Goal: Check status: Check status

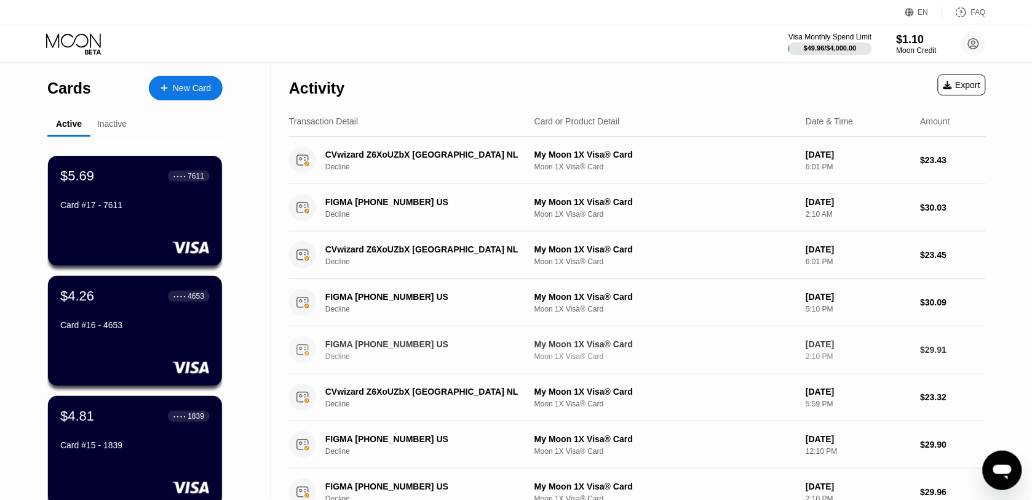
scroll to position [308, 0]
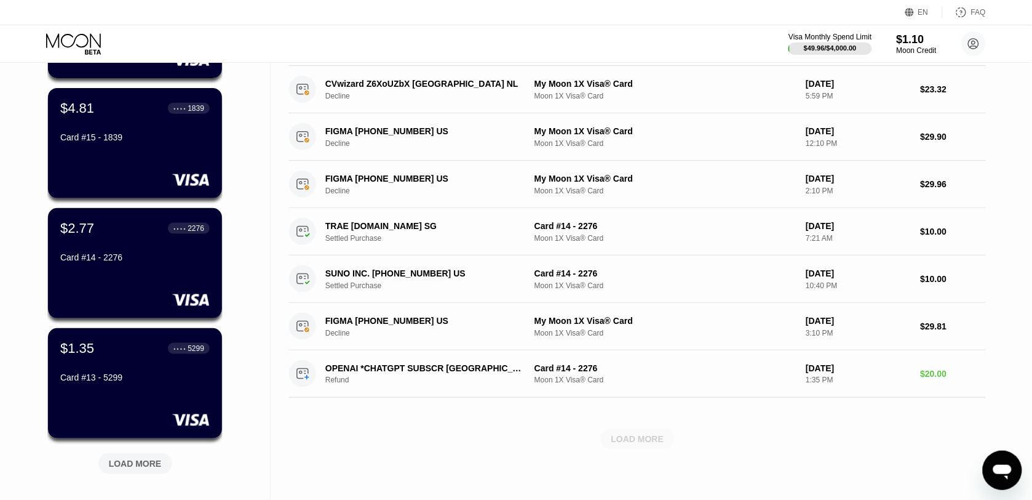
click at [643, 444] on div "LOAD MORE" at bounding box center [638, 438] width 53 height 11
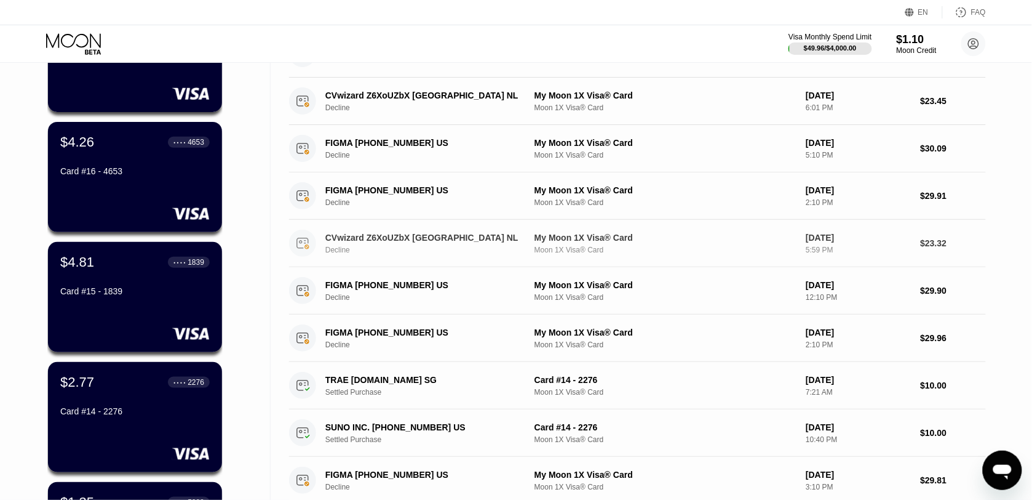
scroll to position [231, 0]
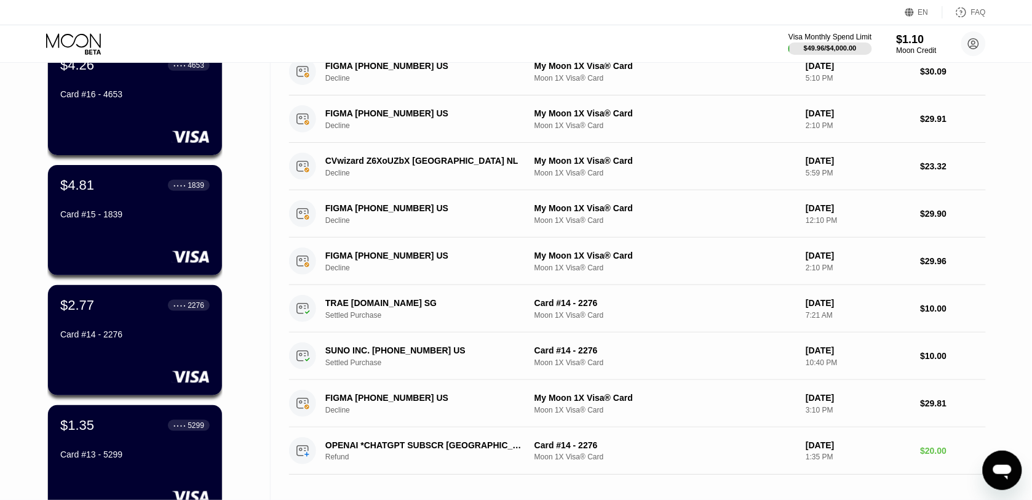
scroll to position [308, 0]
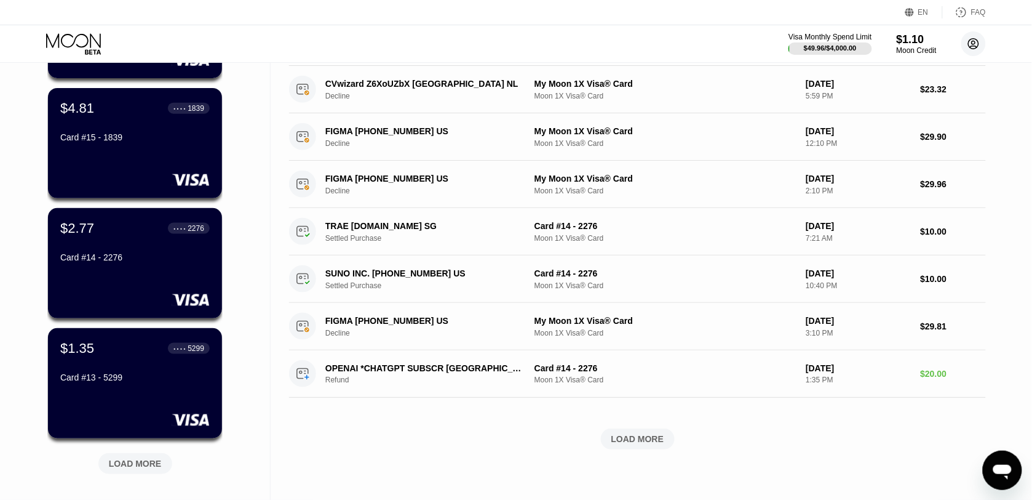
click at [974, 41] on icon at bounding box center [974, 44] width 7 height 7
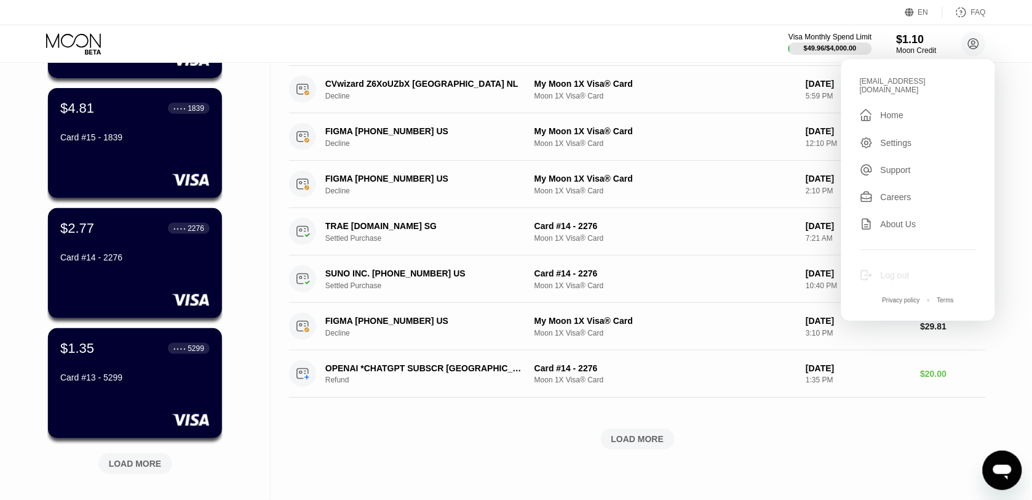
click at [892, 270] on div "Log out" at bounding box center [895, 275] width 29 height 10
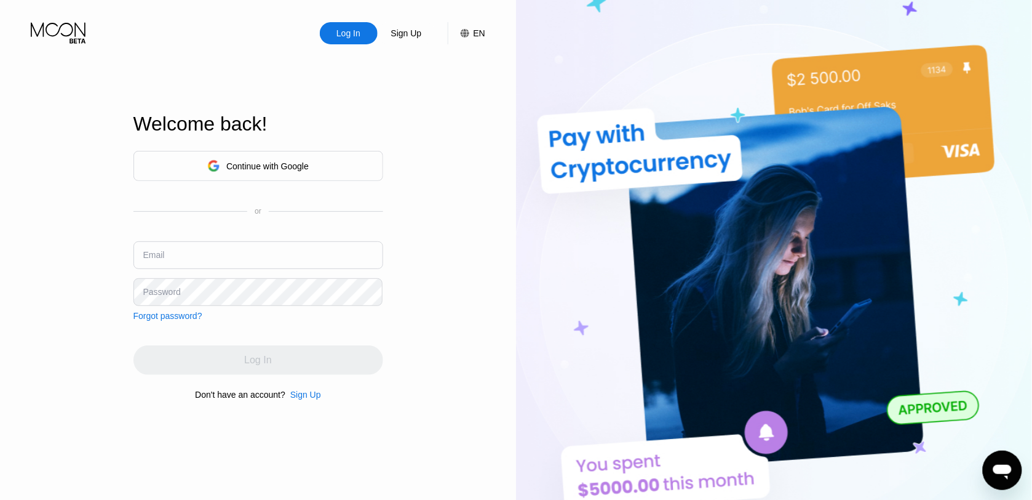
type input "selsamta@gmail.com"
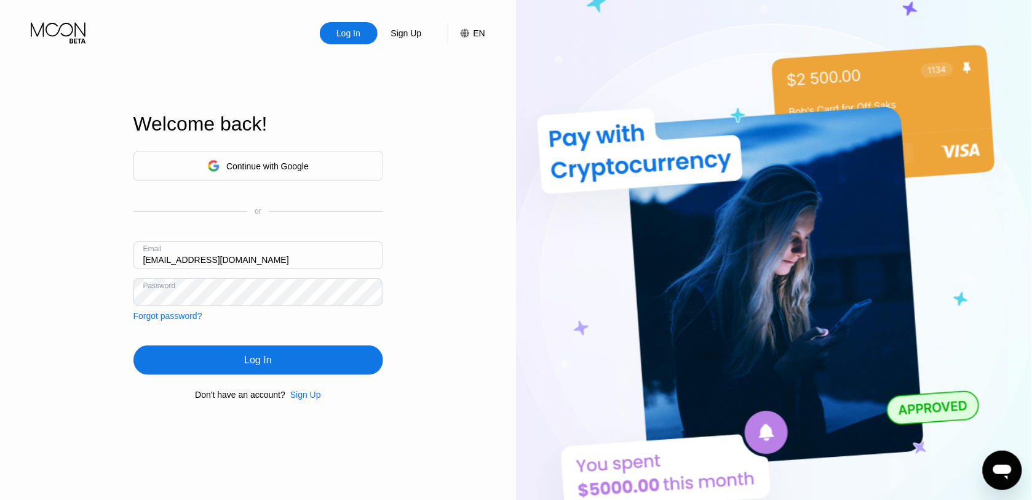
click at [175, 297] on div "Password" at bounding box center [259, 292] width 250 height 28
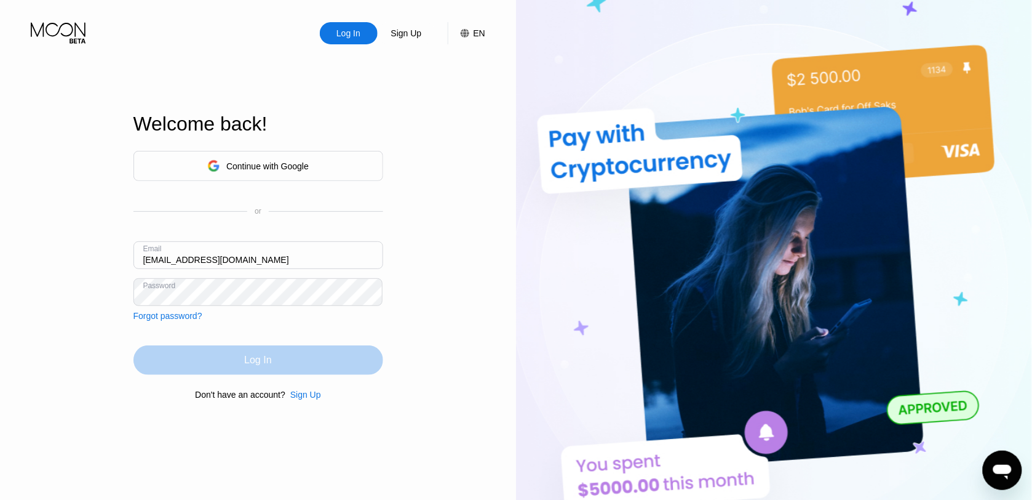
click at [266, 366] on div "Log In" at bounding box center [257, 360] width 27 height 12
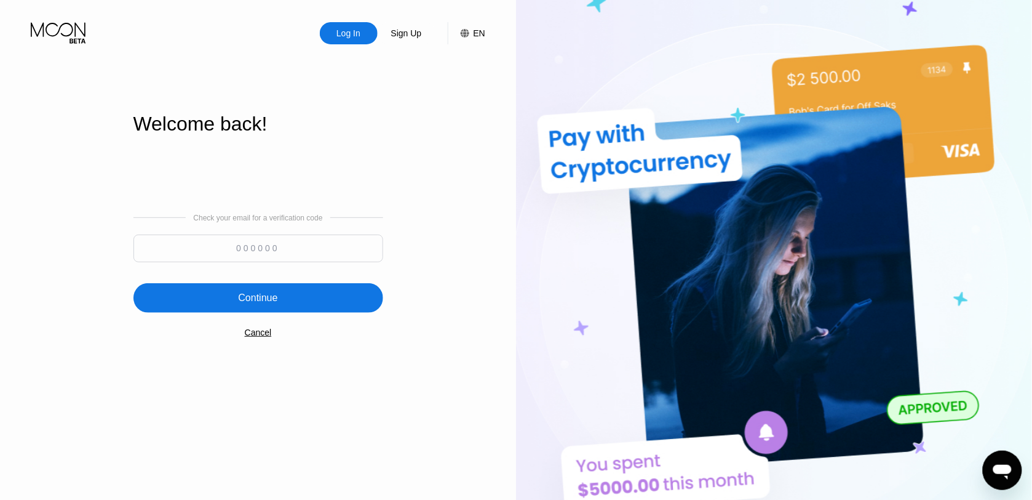
click at [299, 247] on input at bounding box center [259, 248] width 250 height 28
paste input "162106"
type input "162106"
click at [285, 287] on div "Continue" at bounding box center [259, 298] width 250 height 30
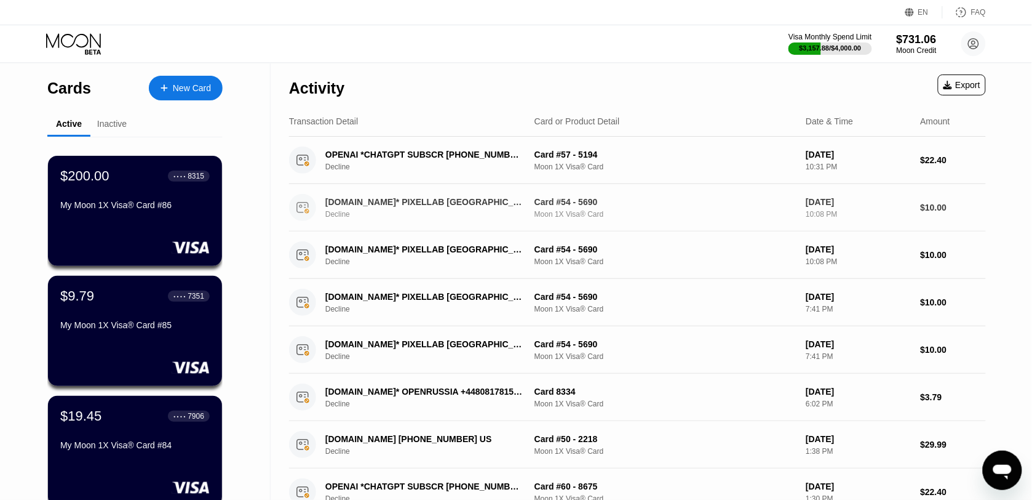
scroll to position [308, 0]
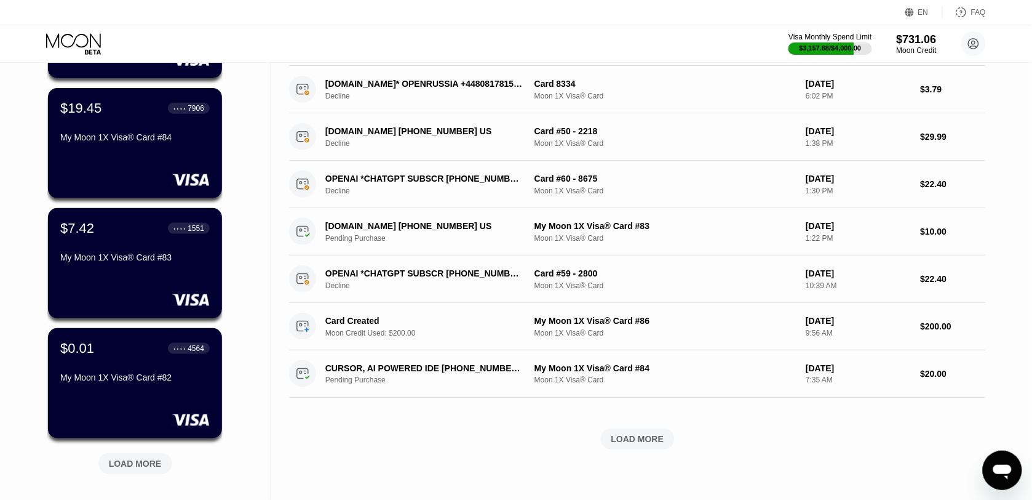
click at [644, 449] on div "LOAD MORE" at bounding box center [638, 438] width 74 height 21
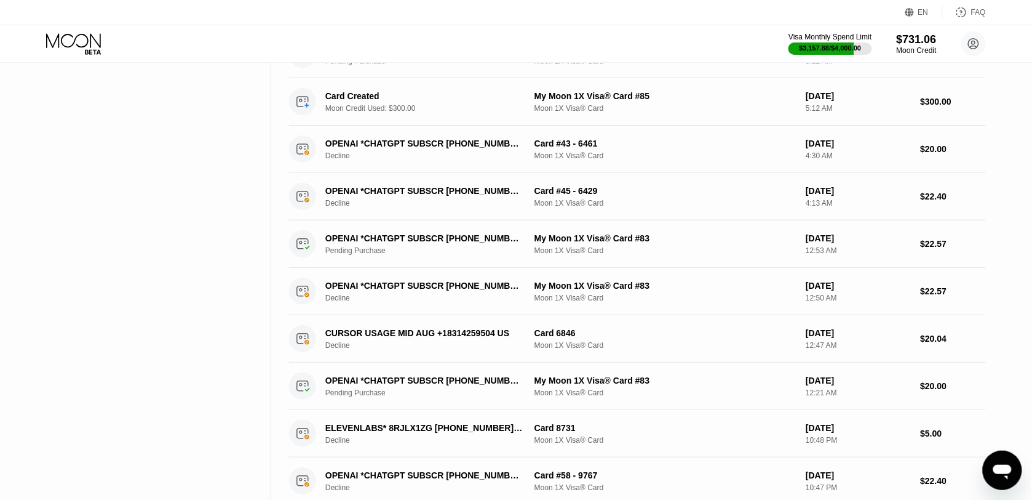
scroll to position [1000, 0]
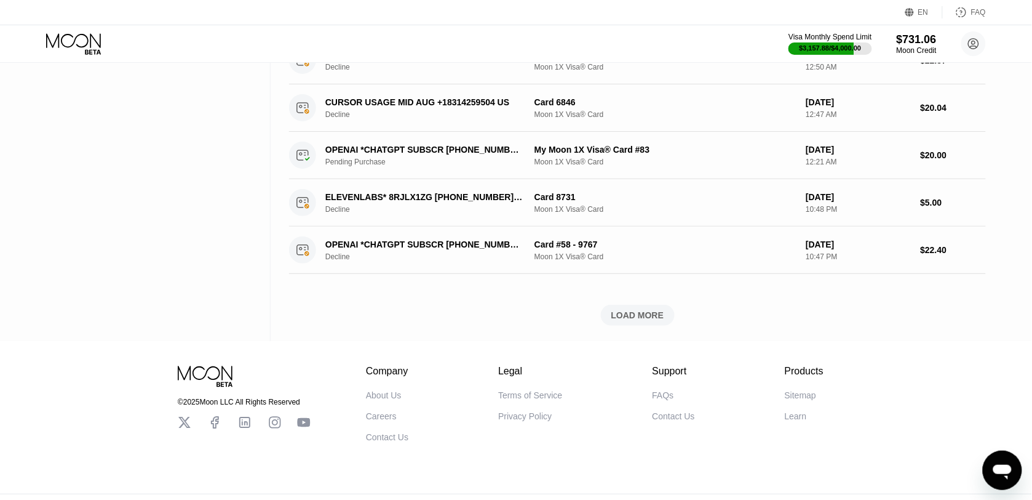
click at [655, 321] on div "LOAD MORE" at bounding box center [638, 314] width 53 height 11
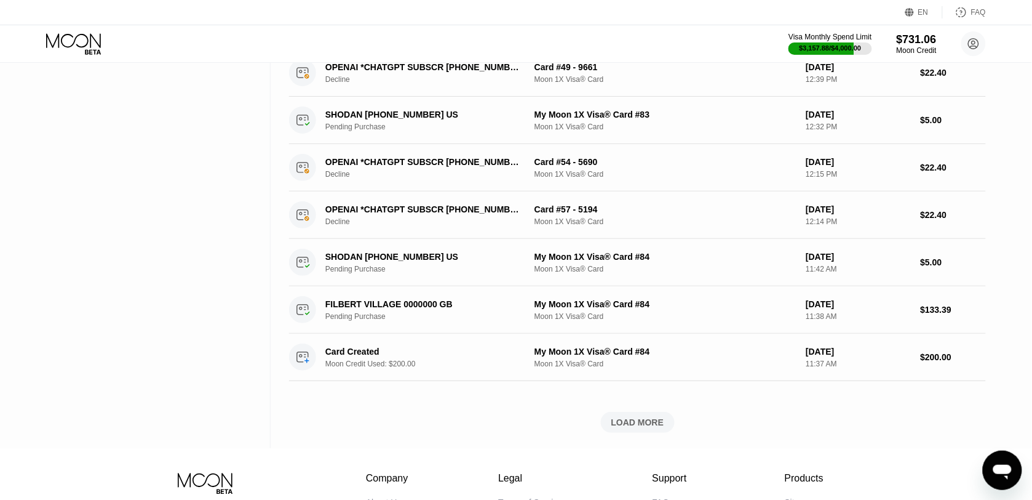
scroll to position [1604, 0]
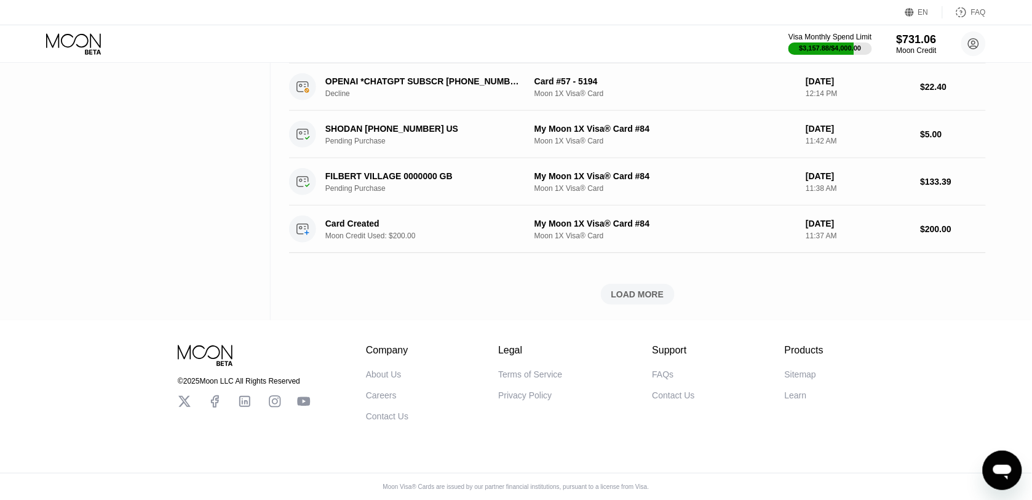
click at [653, 289] on div "LOAD MORE" at bounding box center [638, 294] width 53 height 11
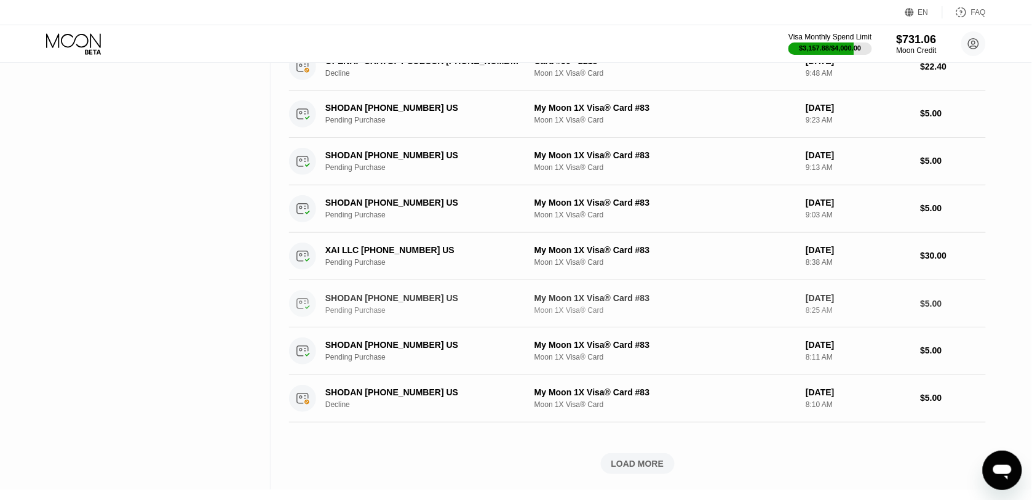
scroll to position [2175, 0]
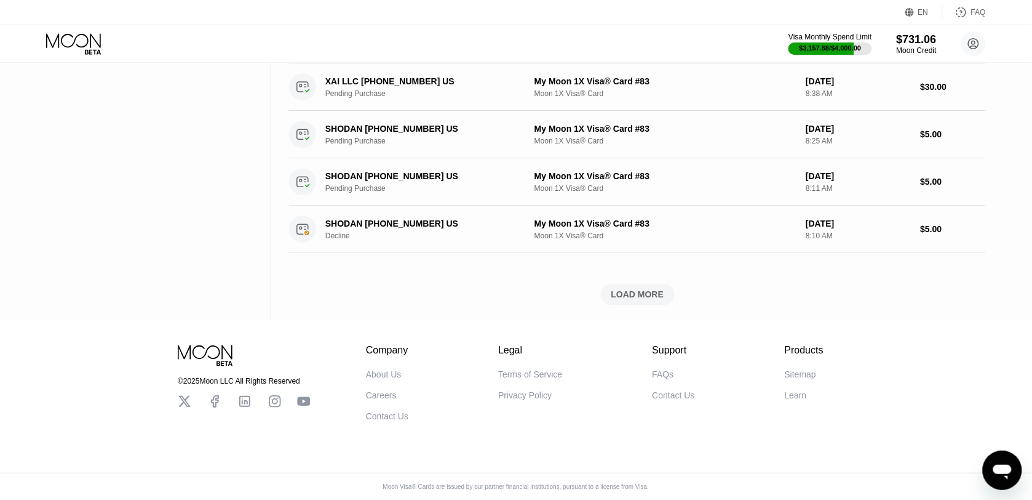
click at [653, 290] on div "LOAD MORE" at bounding box center [638, 294] width 53 height 11
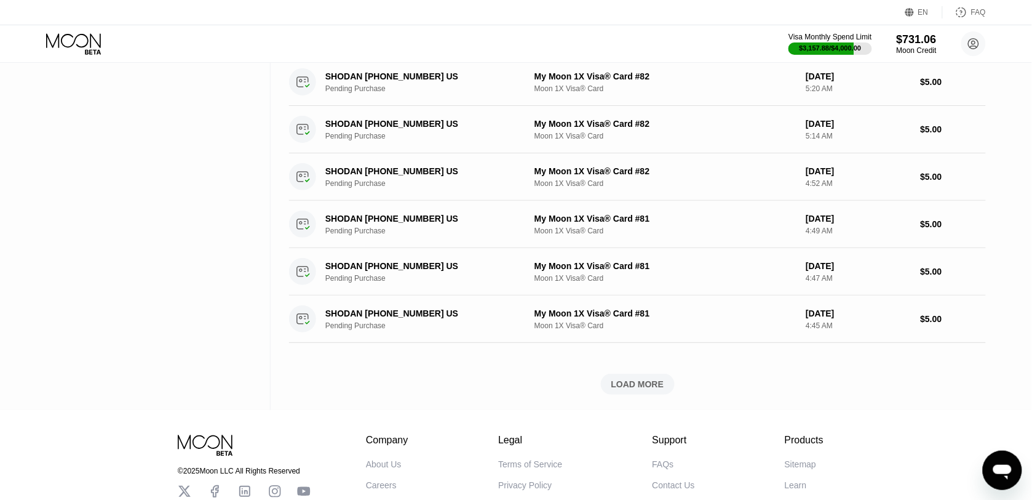
scroll to position [2745, 0]
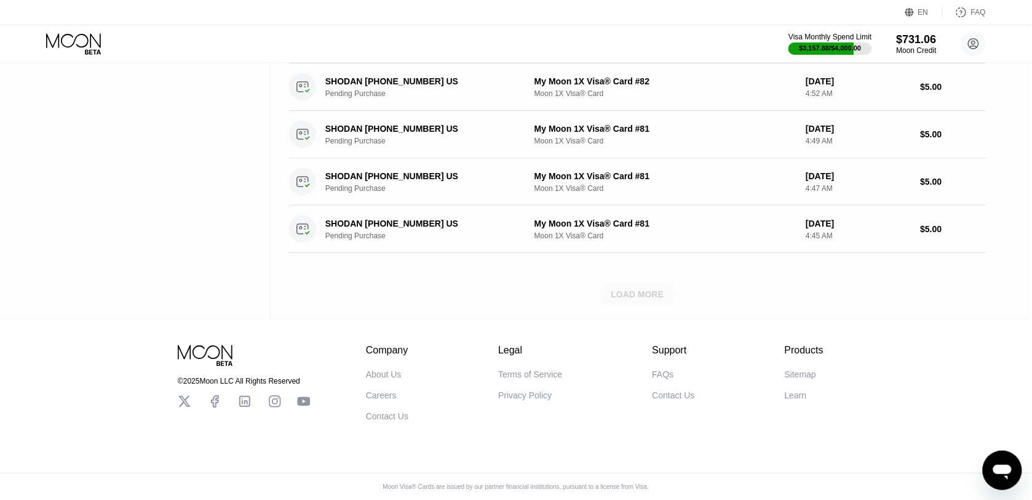
click at [656, 289] on div "LOAD MORE" at bounding box center [638, 294] width 53 height 11
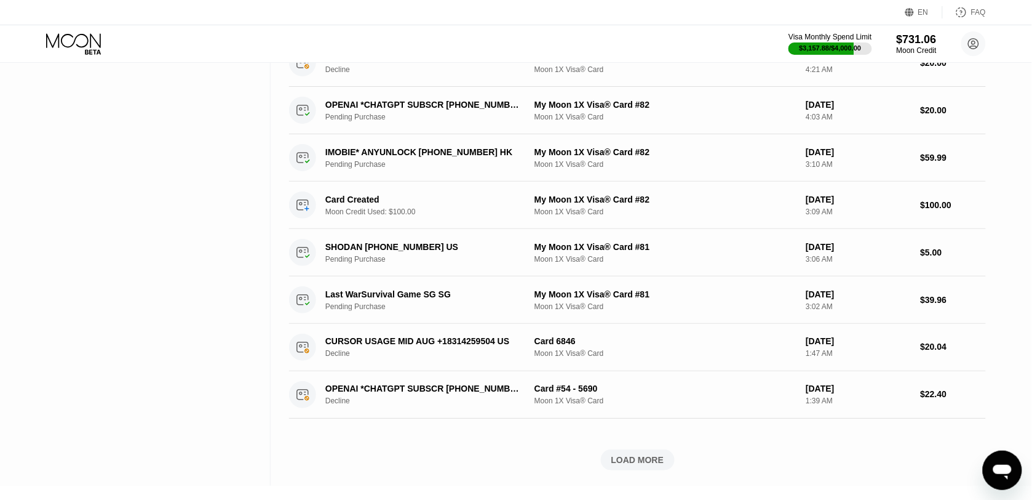
scroll to position [3314, 0]
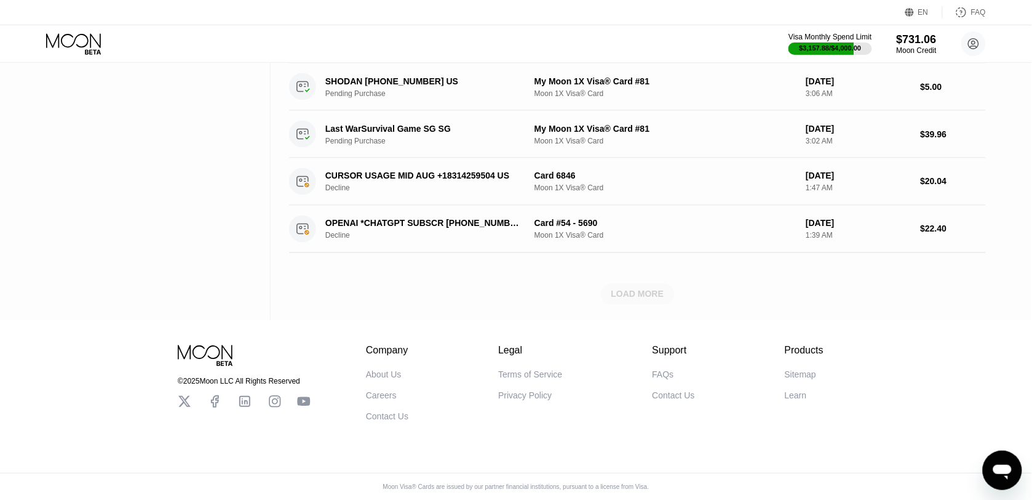
click at [656, 289] on div "LOAD MORE" at bounding box center [638, 294] width 53 height 11
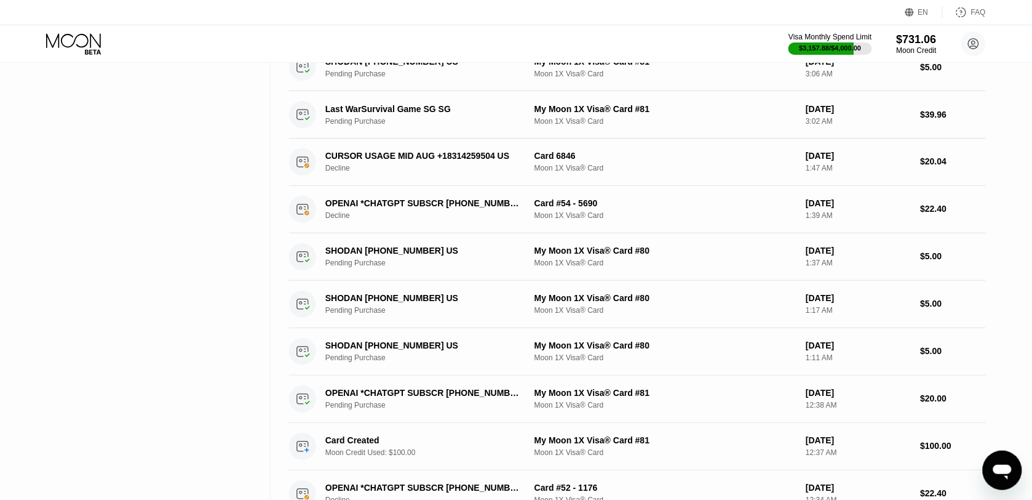
scroll to position [3885, 0]
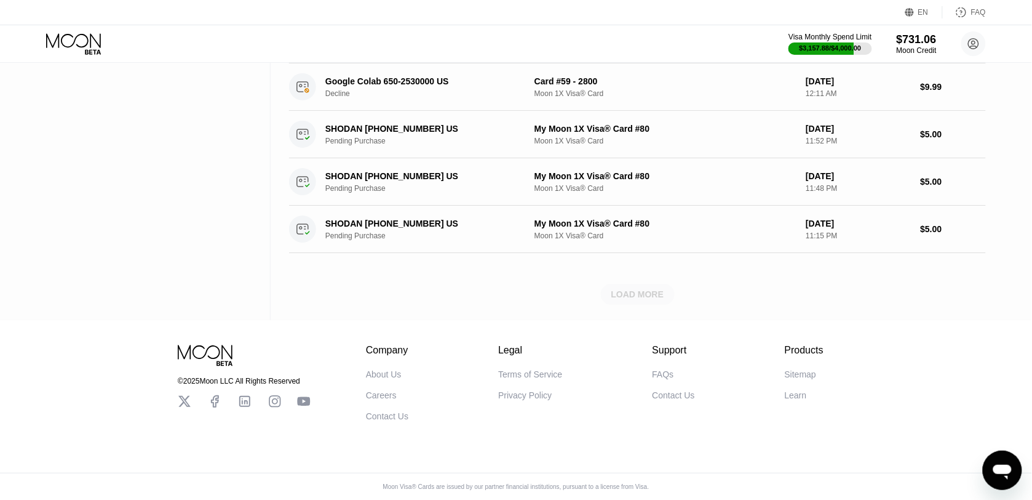
click at [644, 289] on div "LOAD MORE" at bounding box center [638, 294] width 53 height 11
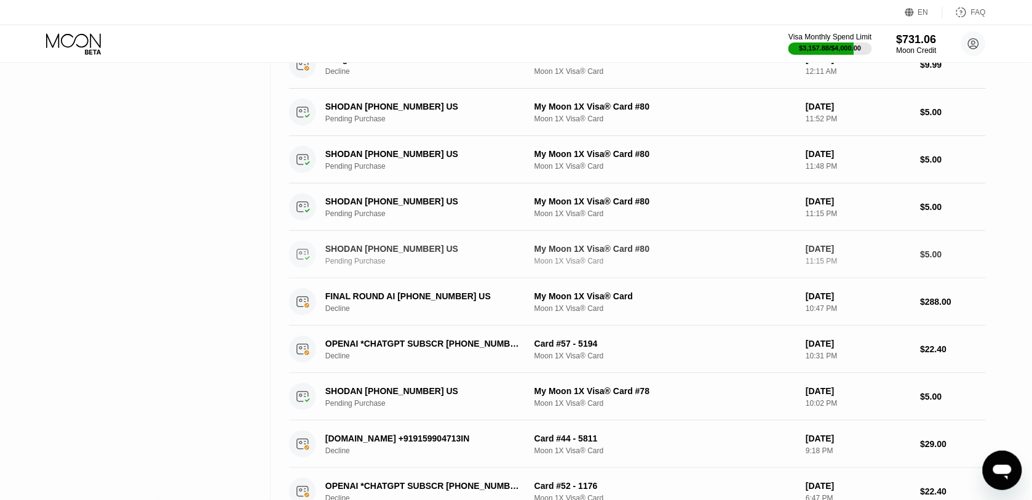
scroll to position [4455, 0]
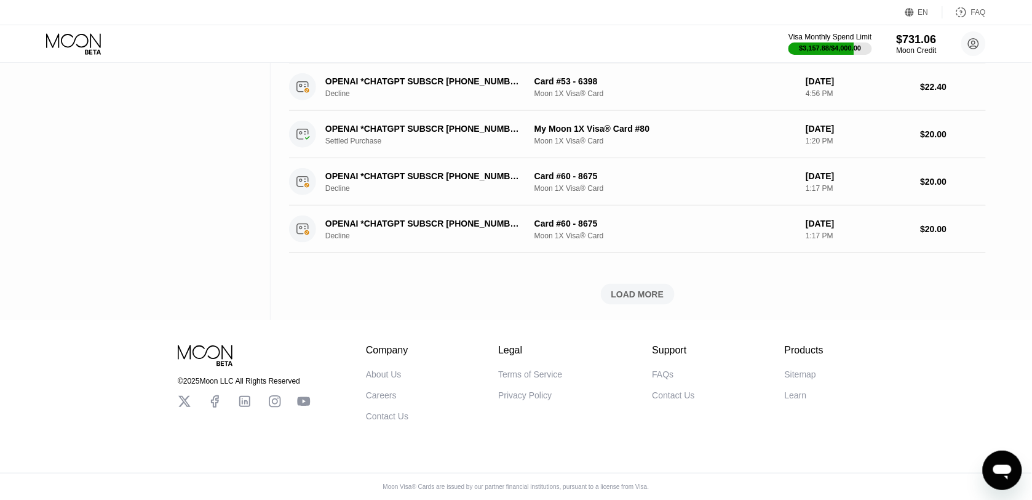
click at [644, 289] on div "LOAD MORE" at bounding box center [638, 294] width 53 height 11
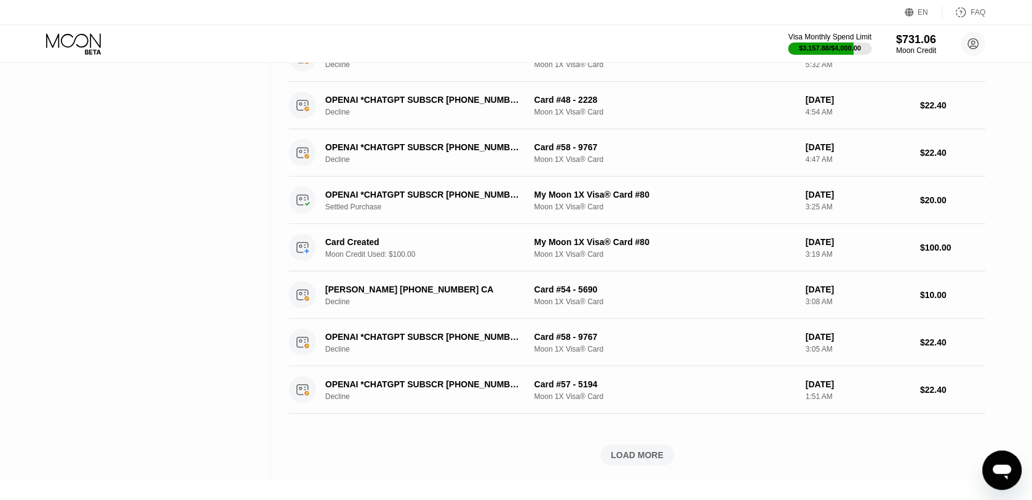
scroll to position [5025, 0]
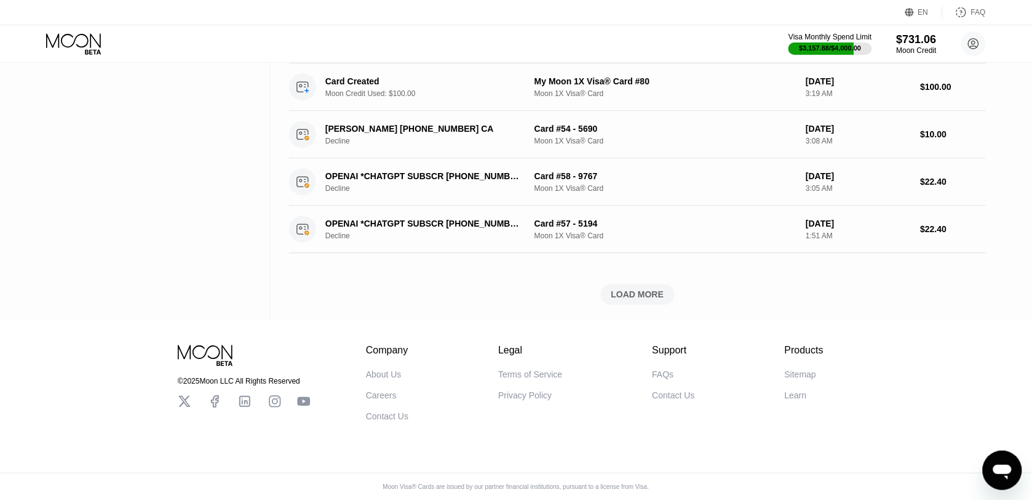
click at [644, 289] on div "LOAD MORE" at bounding box center [638, 294] width 53 height 11
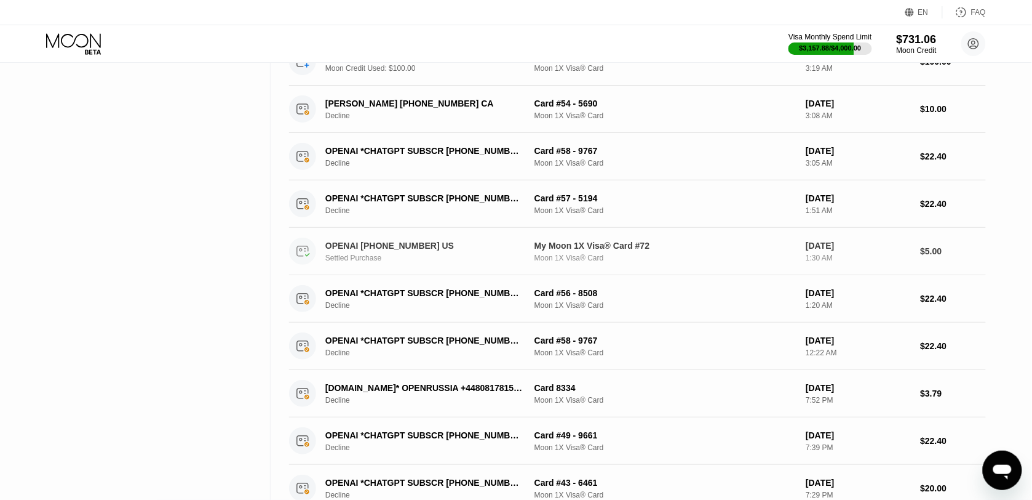
scroll to position [5596, 0]
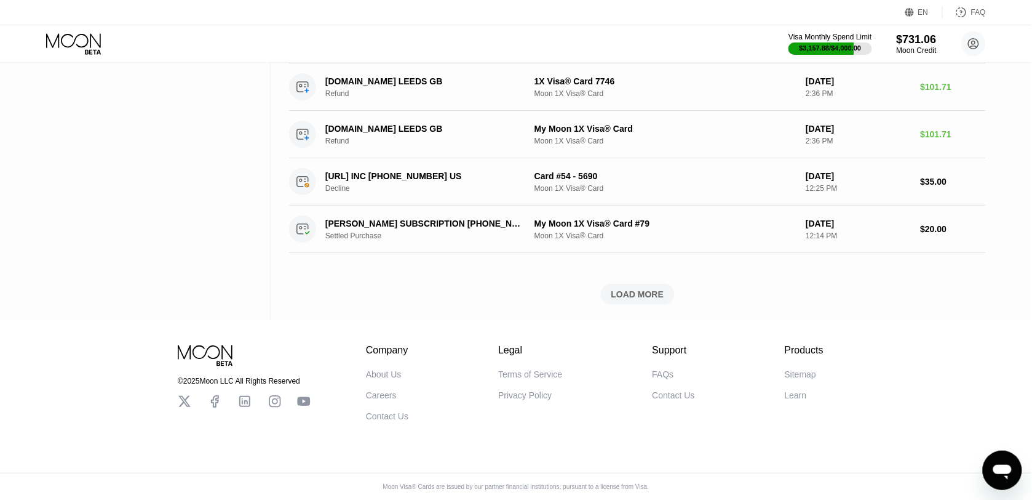
click at [644, 289] on div "LOAD MORE" at bounding box center [638, 294] width 53 height 11
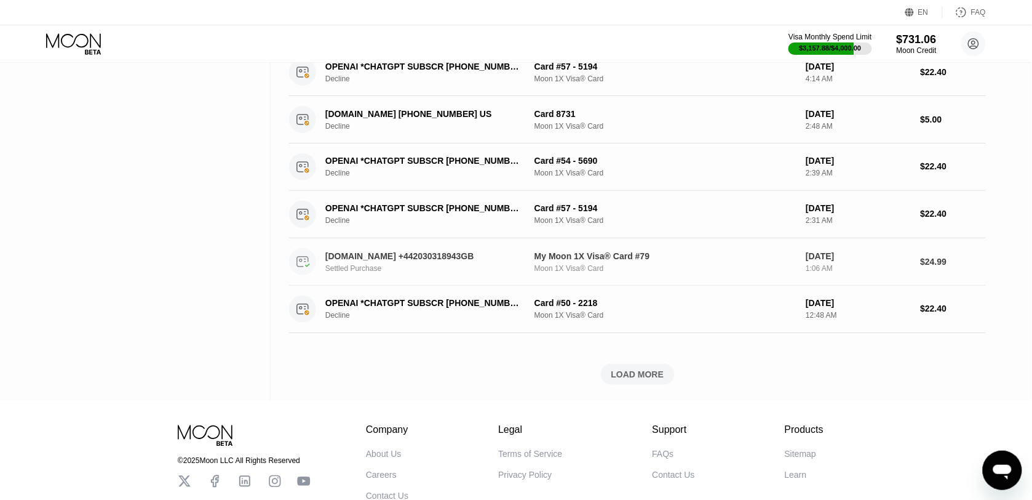
scroll to position [6165, 0]
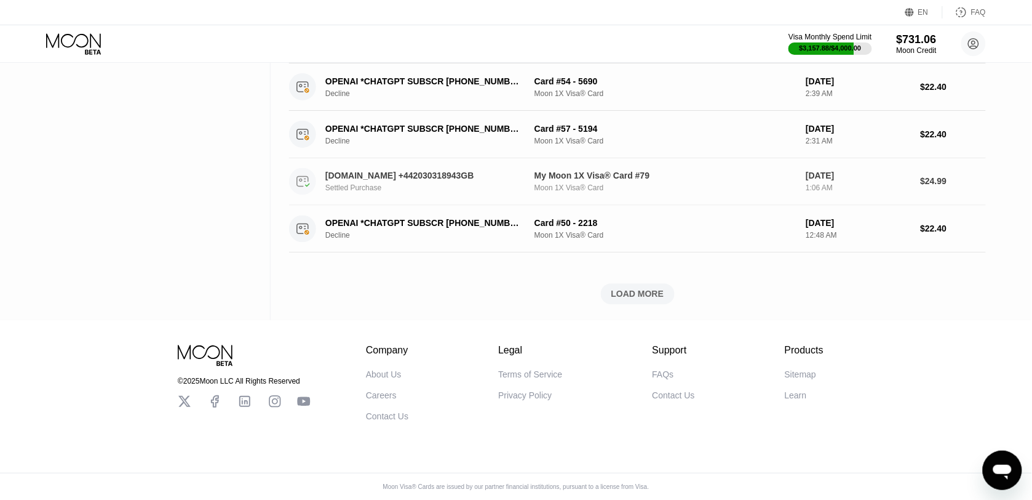
click at [643, 290] on div "LOAD MORE" at bounding box center [638, 294] width 53 height 11
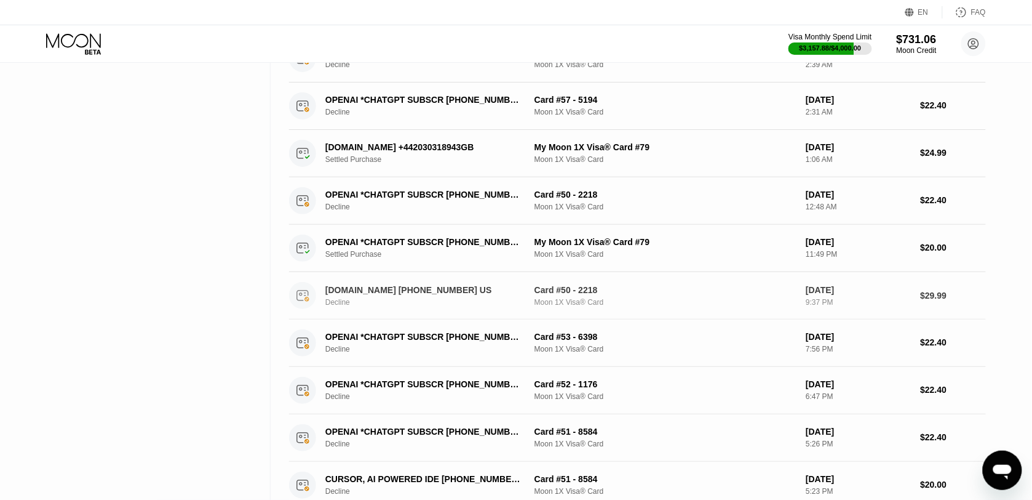
scroll to position [6736, 0]
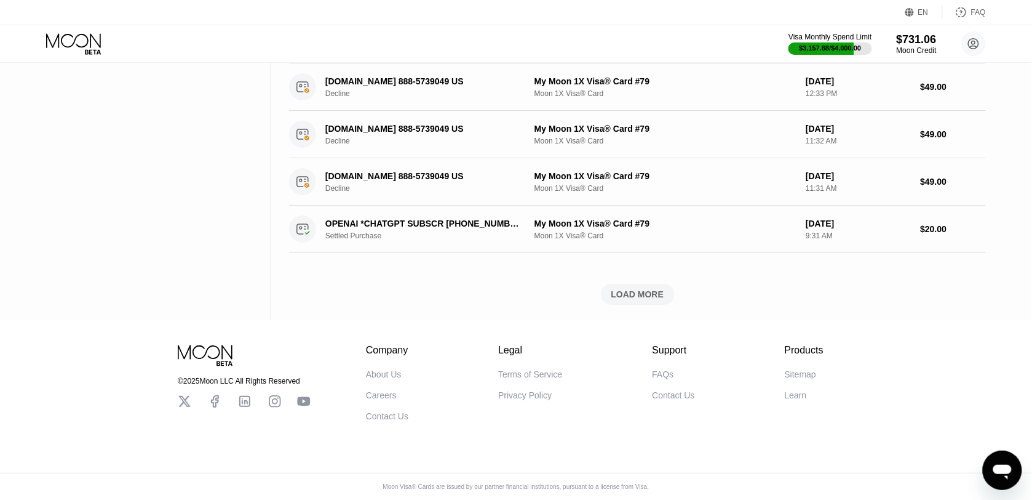
click at [643, 293] on div "LOAD MORE" at bounding box center [638, 294] width 74 height 21
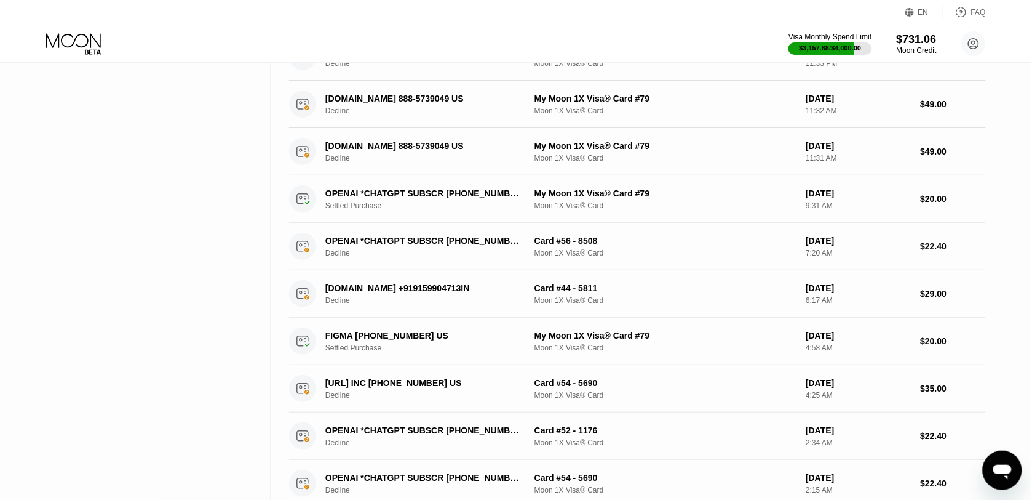
scroll to position [7306, 0]
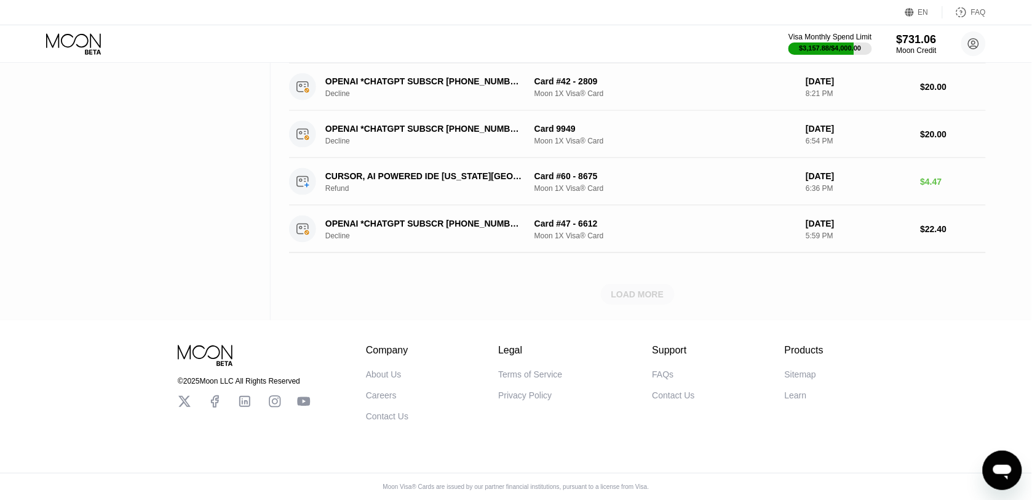
click at [643, 292] on div "LOAD MORE" at bounding box center [638, 294] width 74 height 21
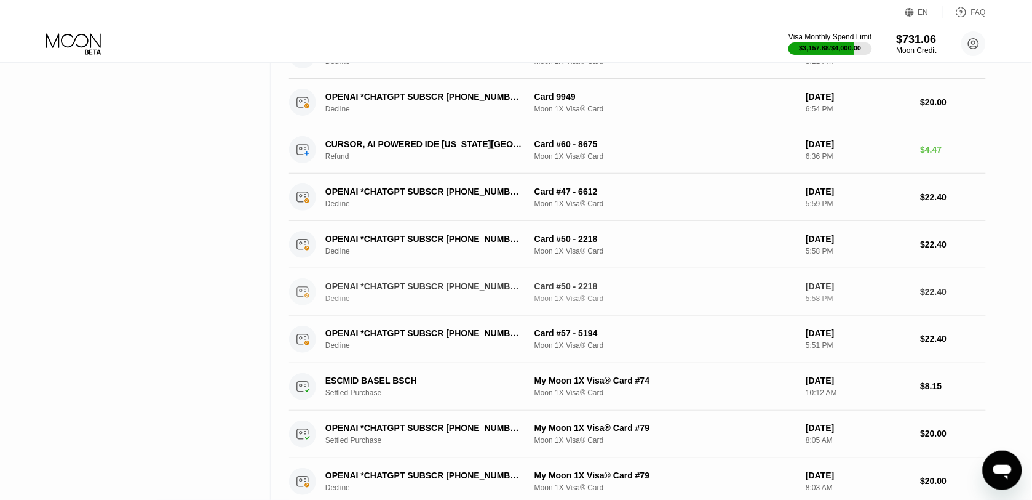
scroll to position [7876, 0]
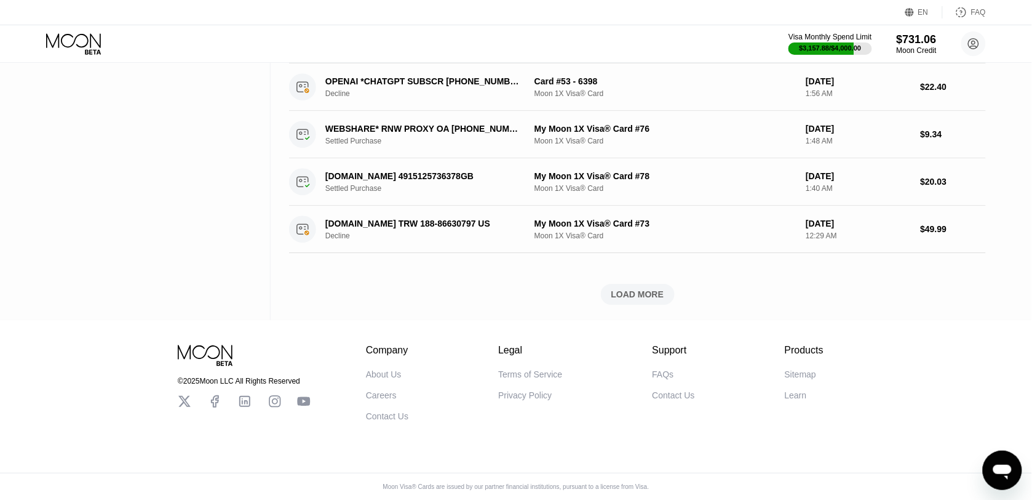
click at [643, 292] on div "LOAD MORE" at bounding box center [638, 294] width 53 height 11
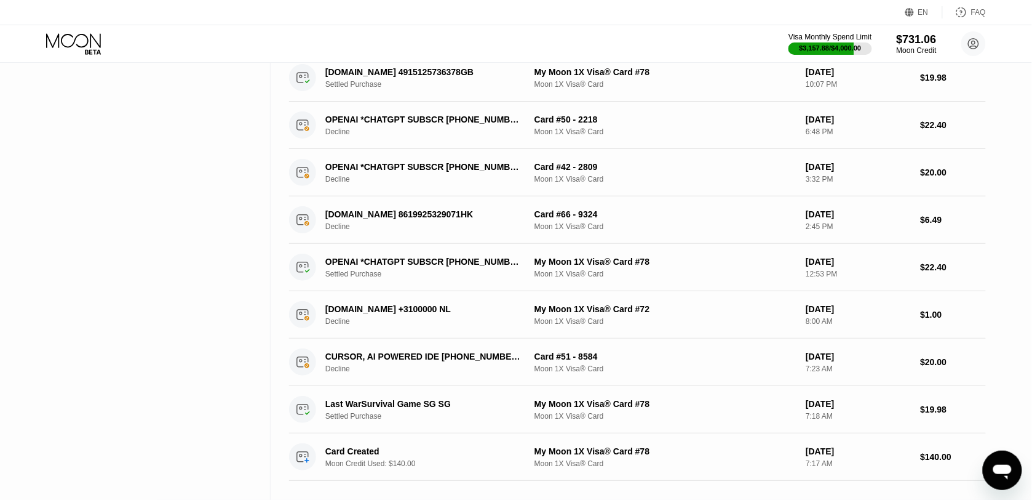
scroll to position [8446, 0]
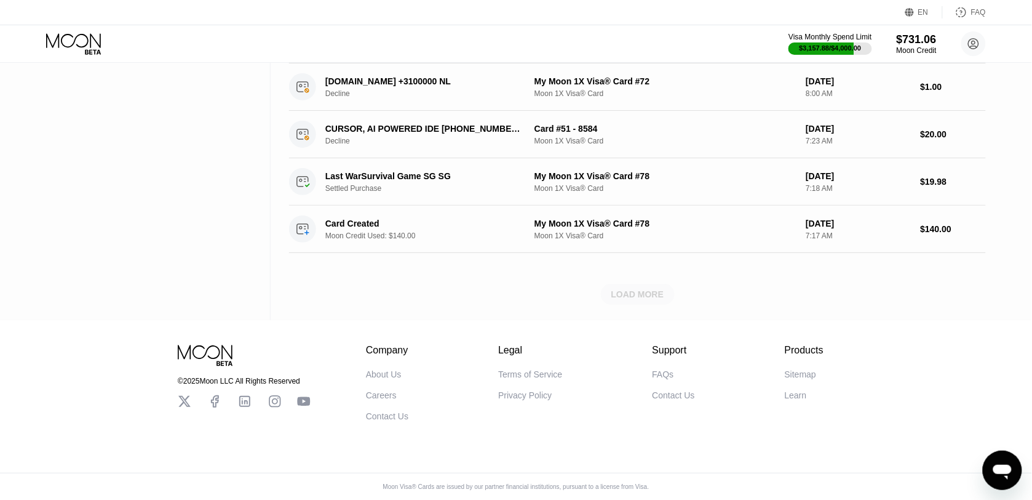
click at [644, 292] on div "LOAD MORE" at bounding box center [638, 294] width 74 height 21
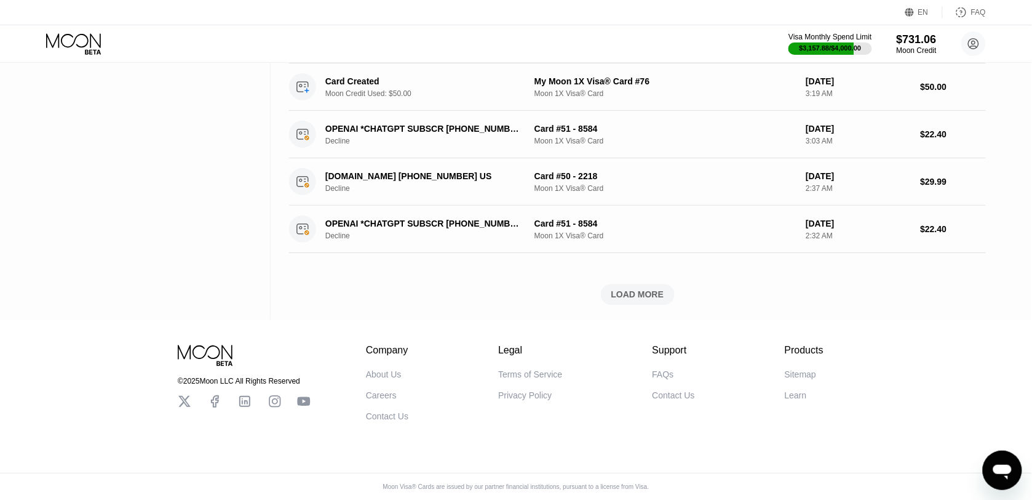
scroll to position [9016, 0]
click at [644, 290] on div "LOAD MORE" at bounding box center [638, 294] width 53 height 11
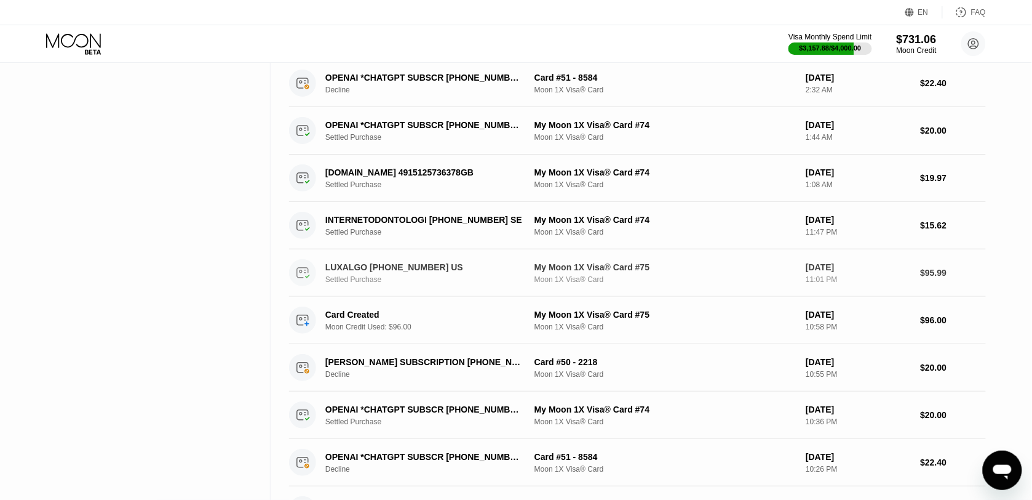
scroll to position [9048, 0]
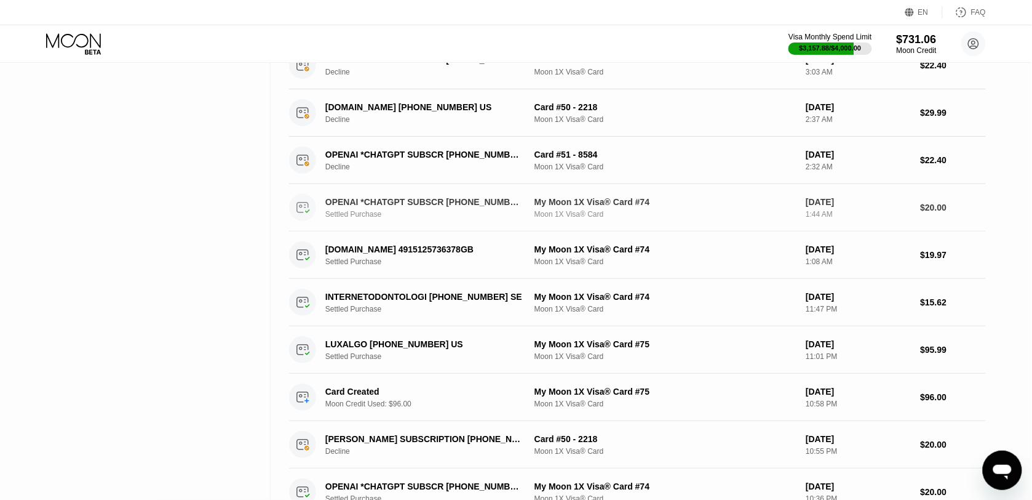
click at [727, 218] on div "Moon 1X Visa® Card" at bounding box center [665, 214] width 261 height 9
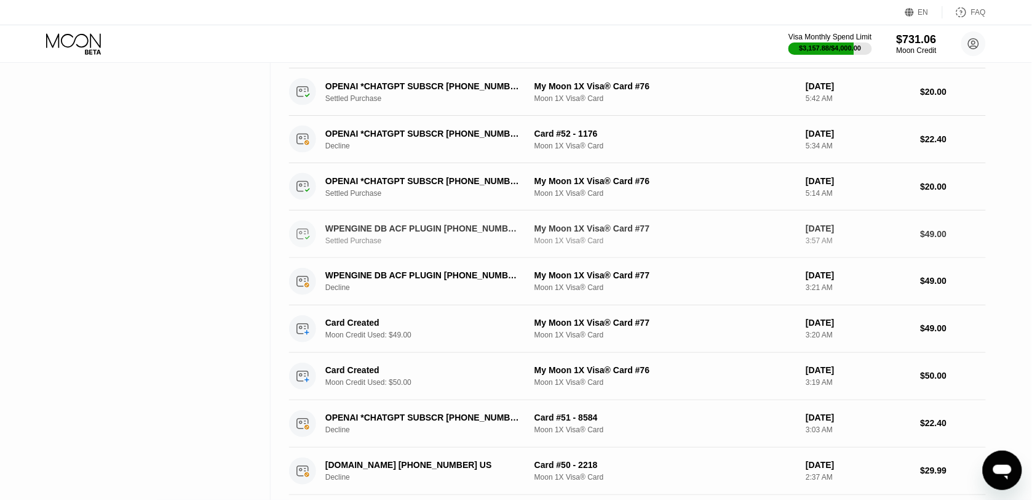
scroll to position [8613, 0]
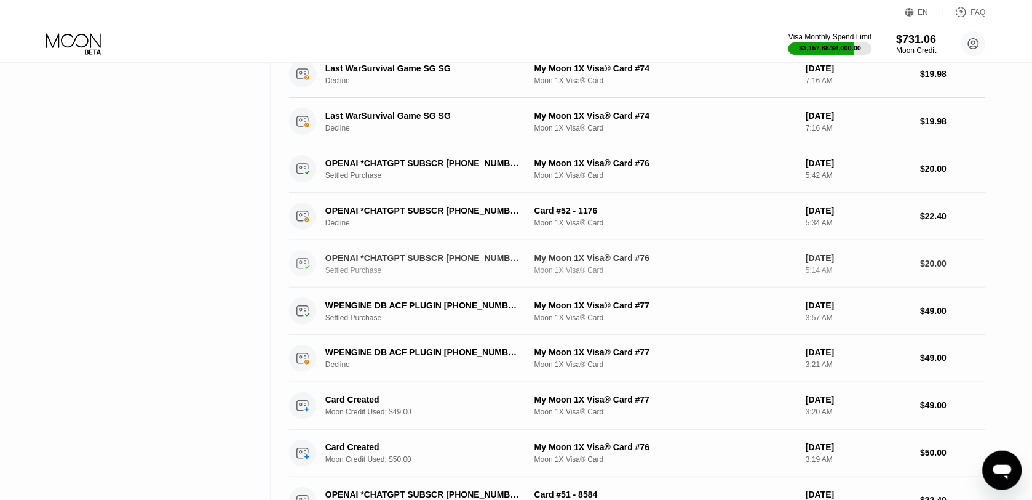
click at [746, 263] on div "My Moon 1X Visa® Card #76" at bounding box center [665, 258] width 261 height 10
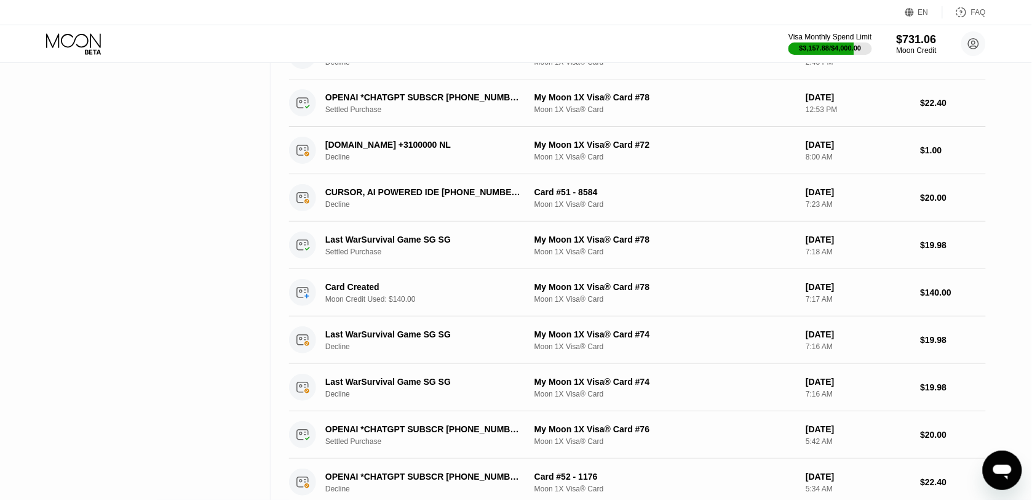
scroll to position [8271, 0]
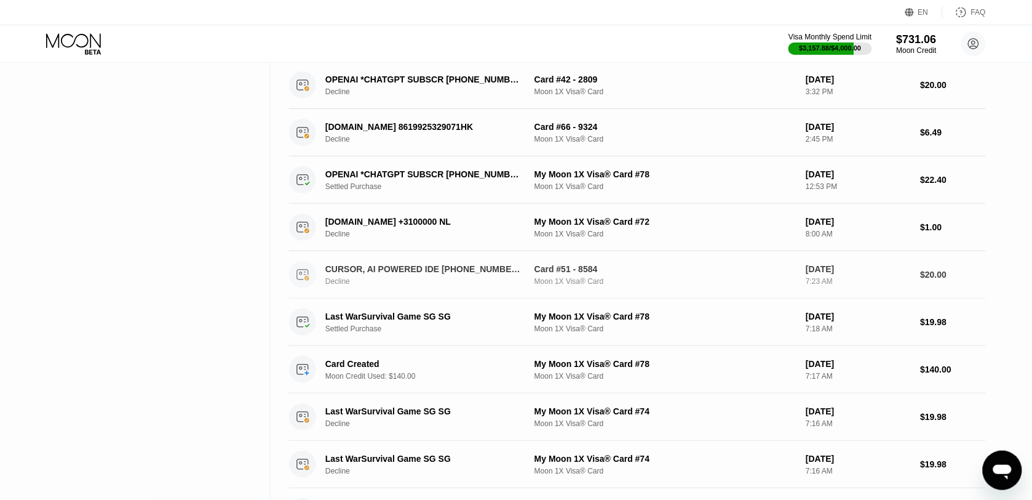
click at [725, 192] on div "OPENAI *CHATGPT SUBSCR +14158799686 US Settled Purchase My Moon 1X Visa® Card #…" at bounding box center [637, 179] width 697 height 47
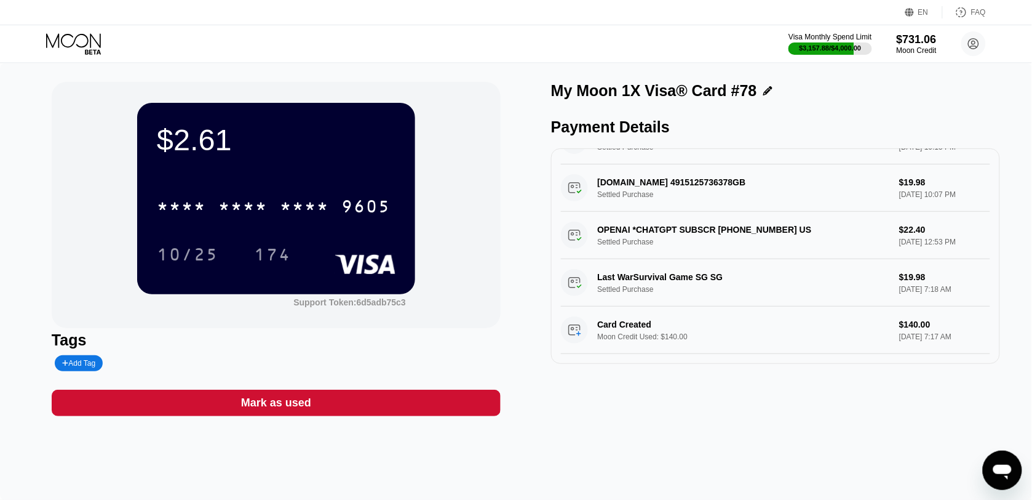
scroll to position [244, 0]
